Goal: Information Seeking & Learning: Learn about a topic

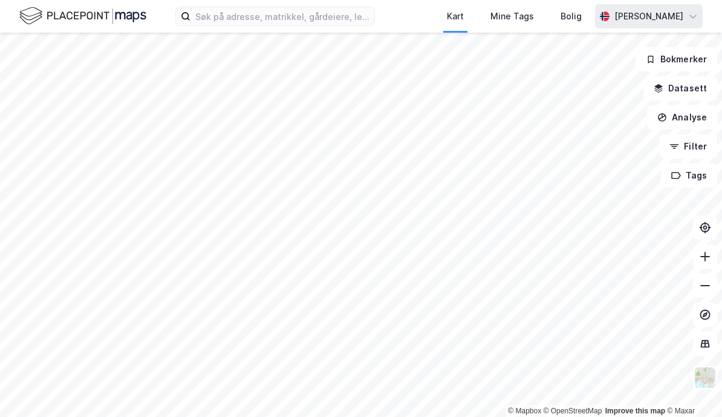
click at [680, 16] on div "[PERSON_NAME]" at bounding box center [648, 16] width 69 height 15
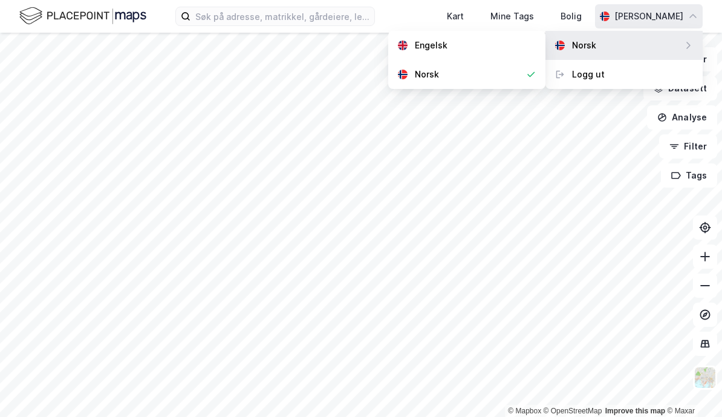
click at [637, 22] on div "[PERSON_NAME]" at bounding box center [648, 16] width 69 height 15
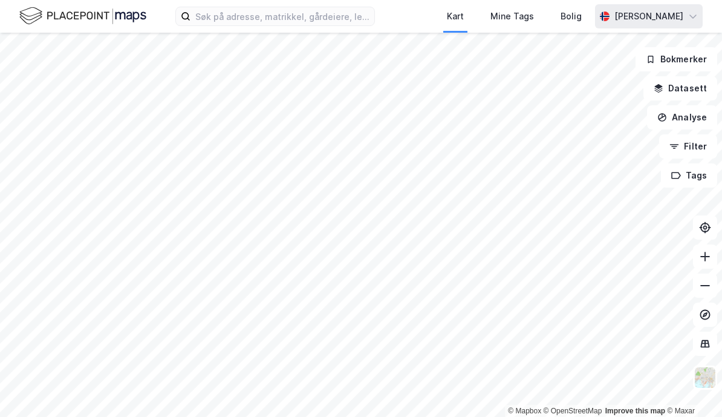
click at [626, 19] on div "[PERSON_NAME]" at bounding box center [648, 16] width 69 height 15
click at [630, 18] on div "[PERSON_NAME]" at bounding box center [648, 16] width 69 height 15
click at [622, 15] on div "[PERSON_NAME]" at bounding box center [648, 16] width 69 height 15
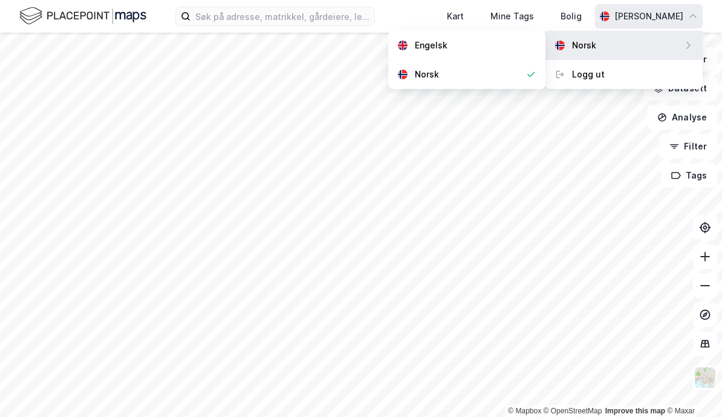
click at [637, 41] on div "Norsk" at bounding box center [623, 45] width 157 height 29
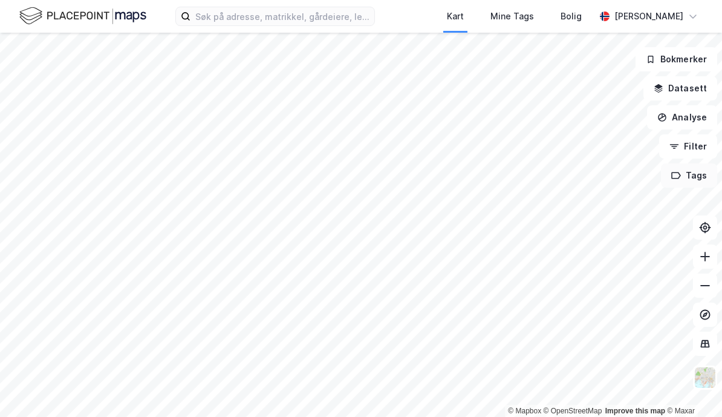
click at [697, 179] on button "Tags" at bounding box center [689, 175] width 56 height 24
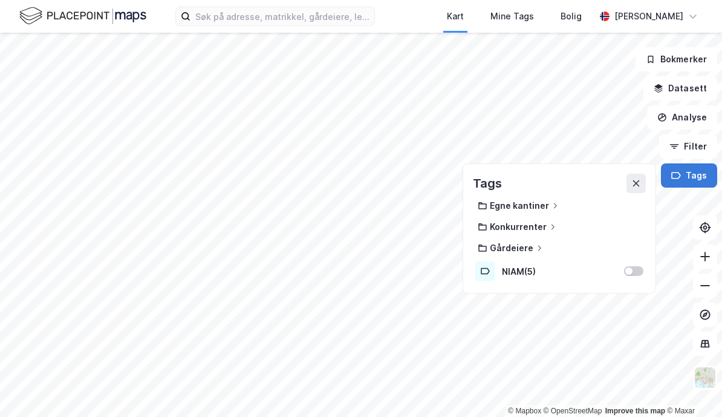
click at [694, 174] on button "Tags" at bounding box center [689, 175] width 56 height 24
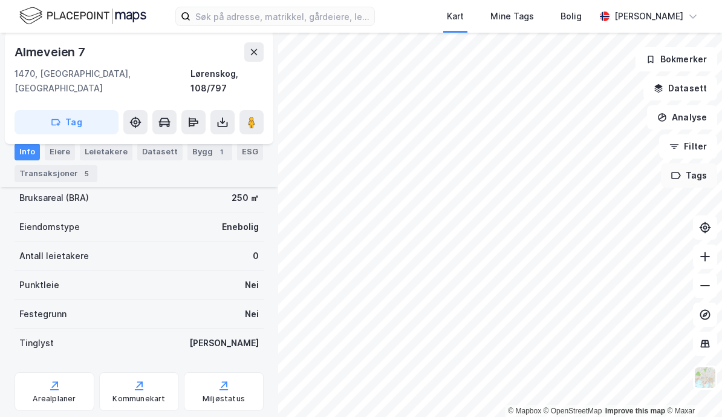
scroll to position [223, 0]
click at [105, 160] on div "Leietakere" at bounding box center [106, 151] width 53 height 17
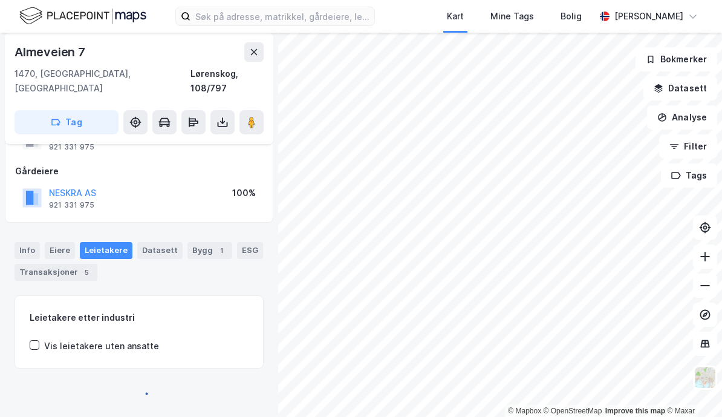
scroll to position [19, 0]
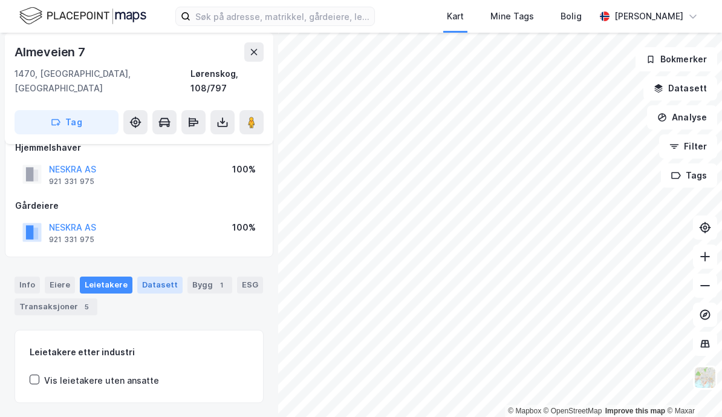
click at [152, 276] on div "Datasett" at bounding box center [159, 284] width 45 height 17
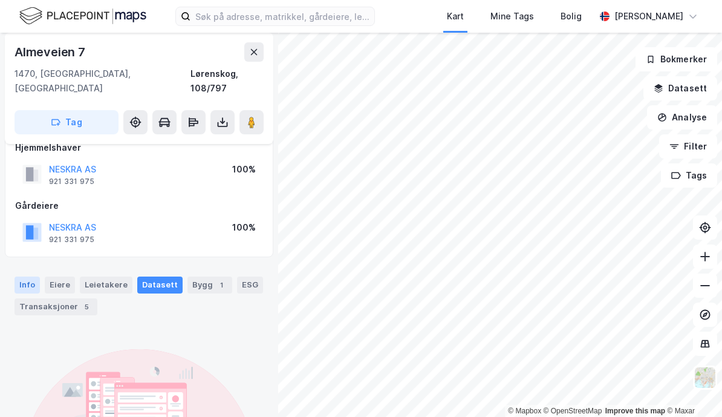
click at [21, 276] on div "Info" at bounding box center [27, 284] width 25 height 17
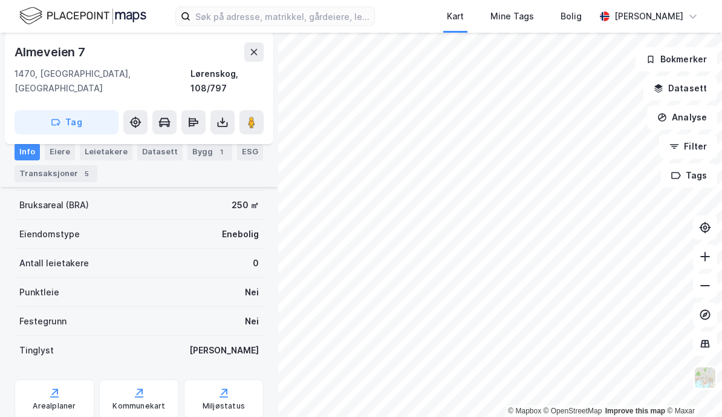
scroll to position [218, 0]
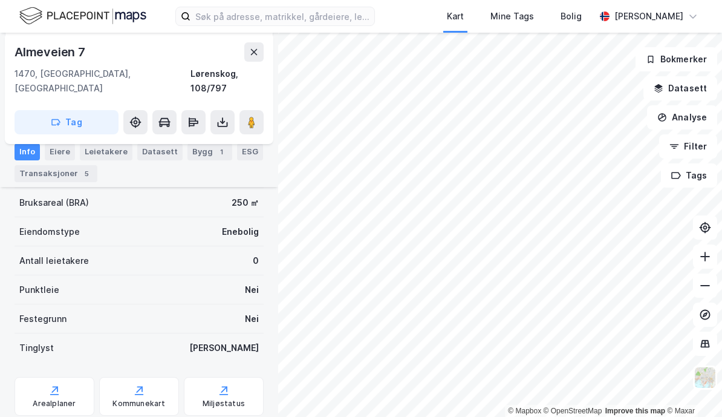
click at [42, 340] on div "Tinglyst" at bounding box center [36, 347] width 34 height 15
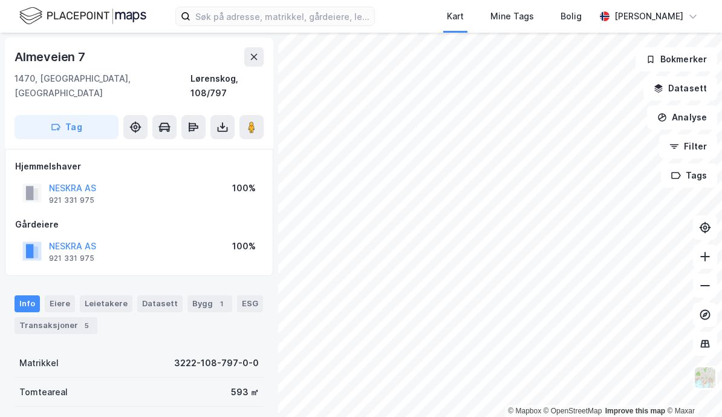
scroll to position [0, 0]
click at [193, 121] on icon at bounding box center [193, 127] width 12 height 12
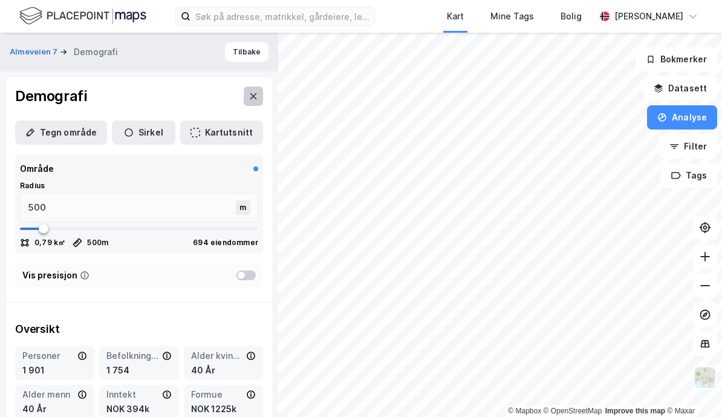
click at [261, 100] on button at bounding box center [253, 95] width 19 height 19
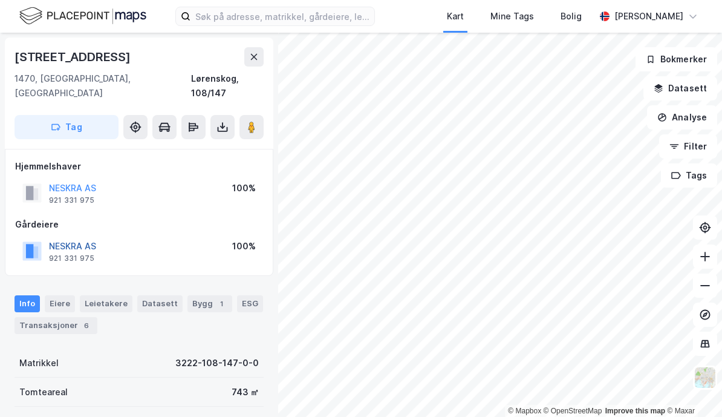
click at [0, 0] on button "NESKRA AS" at bounding box center [0, 0] width 0 height 0
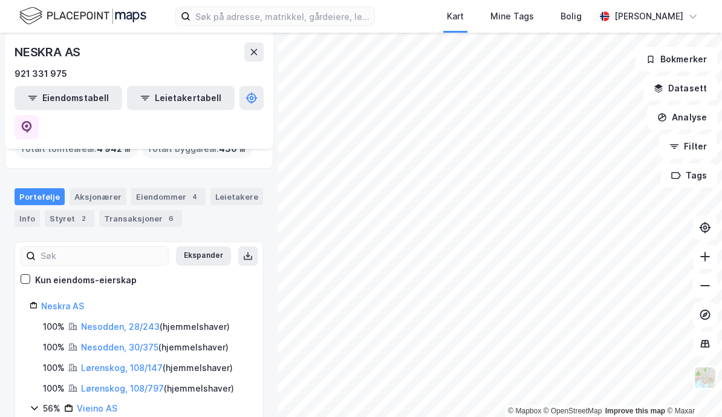
scroll to position [87, 0]
click at [60, 301] on link "Neskra AS" at bounding box center [62, 306] width 43 height 10
click at [92, 189] on div "Aksjonærer" at bounding box center [98, 197] width 57 height 17
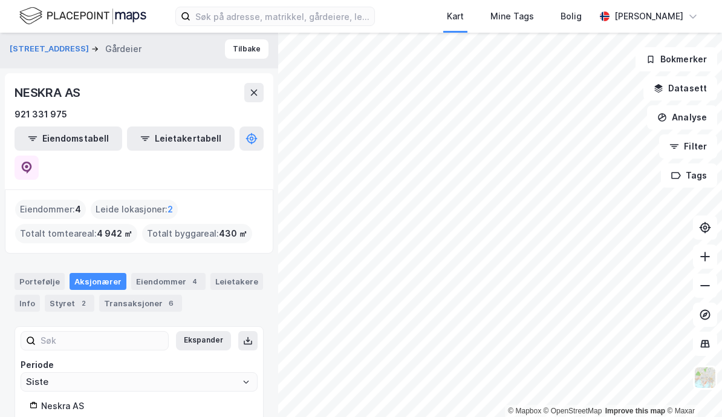
scroll to position [2, 0]
click at [170, 273] on div "Eiendommer 4" at bounding box center [168, 281] width 74 height 17
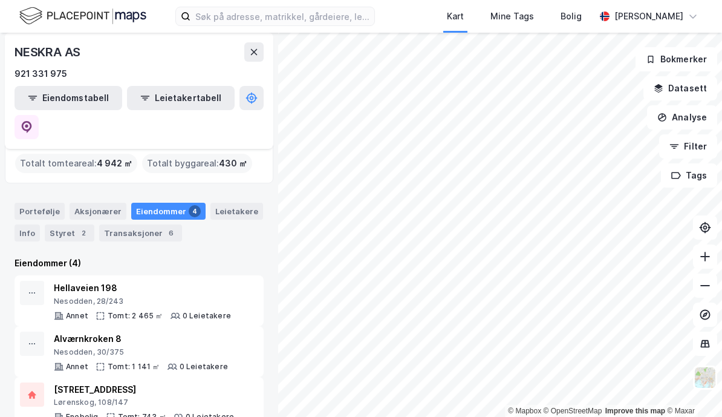
scroll to position [80, 0]
